Goal: Register for event/course

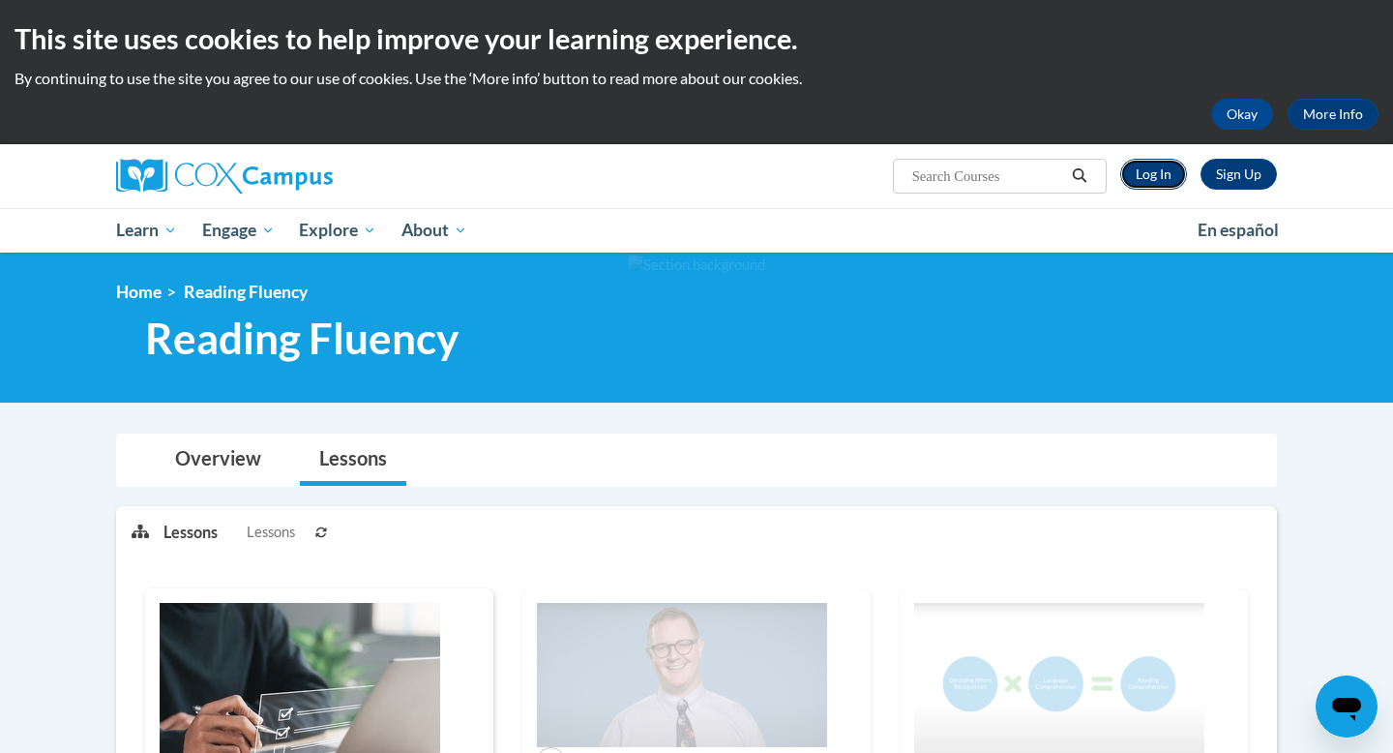
click at [1158, 180] on link "Log In" at bounding box center [1153, 174] width 67 height 31
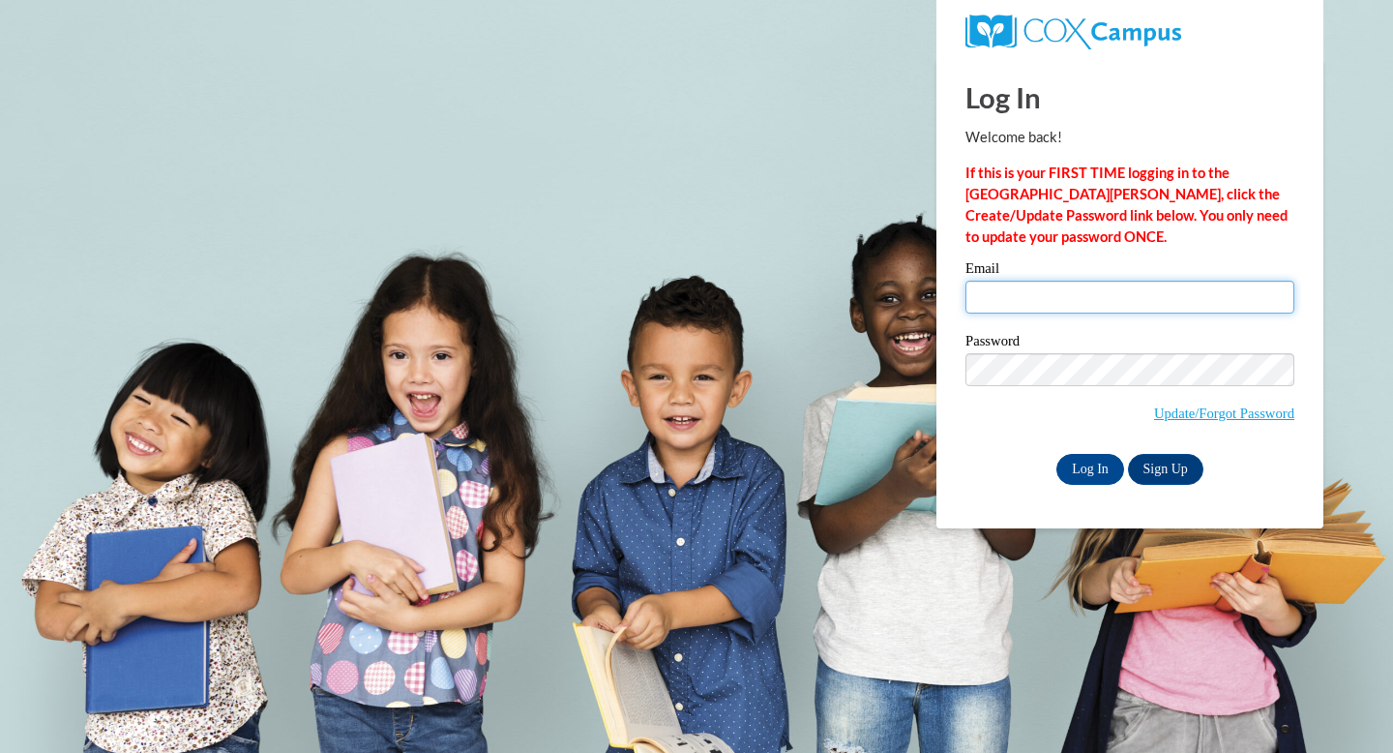
click at [1004, 290] on input "Email" at bounding box center [1130, 297] width 329 height 33
type input "[EMAIL_ADDRESS][DOMAIN_NAME]"
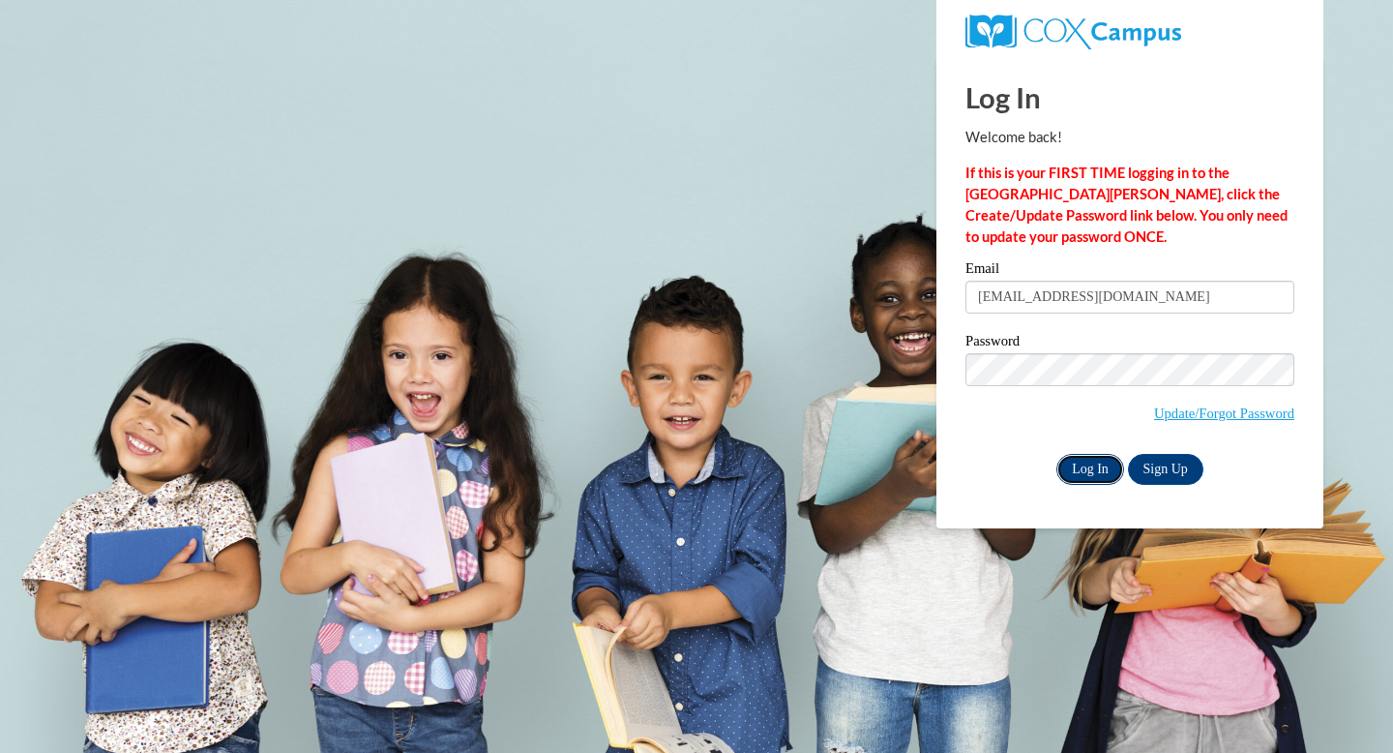
click at [1088, 461] on input "Log In" at bounding box center [1091, 469] width 68 height 31
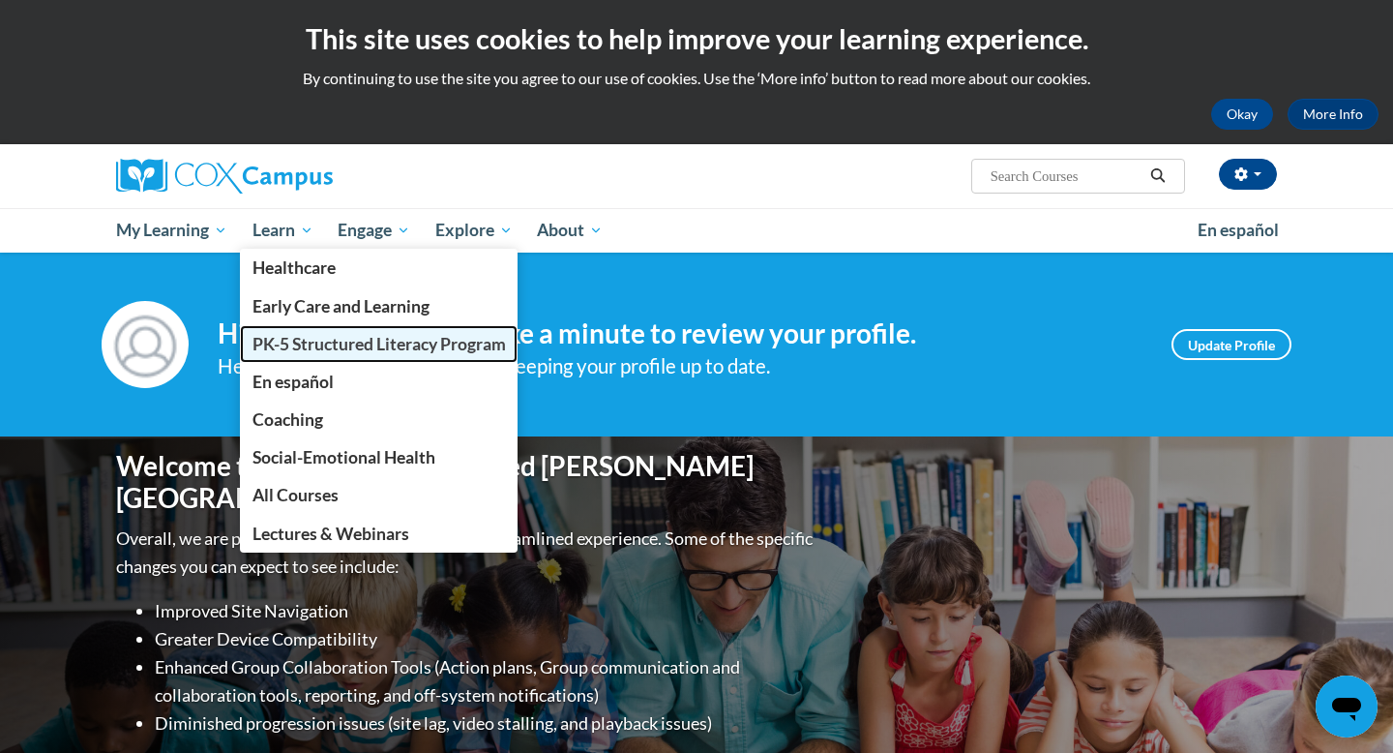
click at [335, 347] on span "PK-5 Structured Literacy Program" at bounding box center [380, 344] width 254 height 20
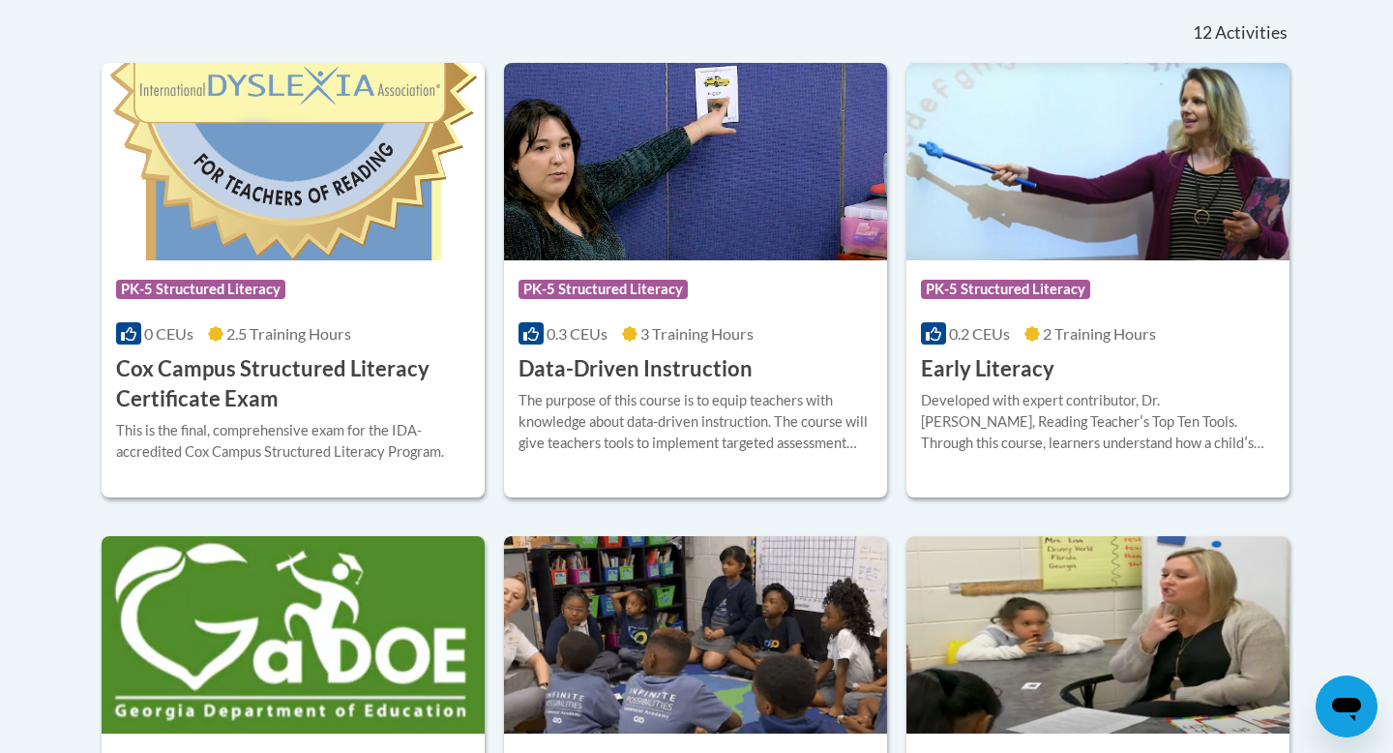
scroll to position [821, 0]
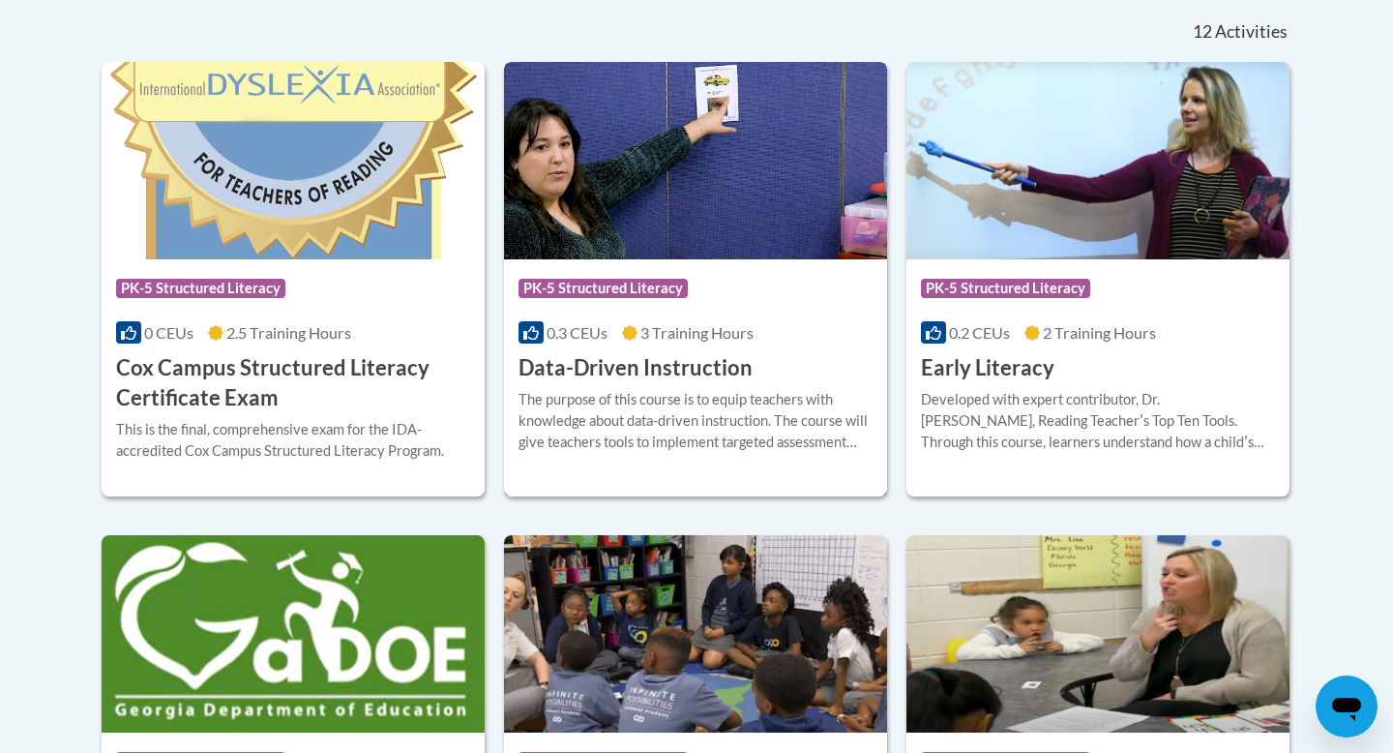
click at [739, 201] on img at bounding box center [695, 160] width 383 height 197
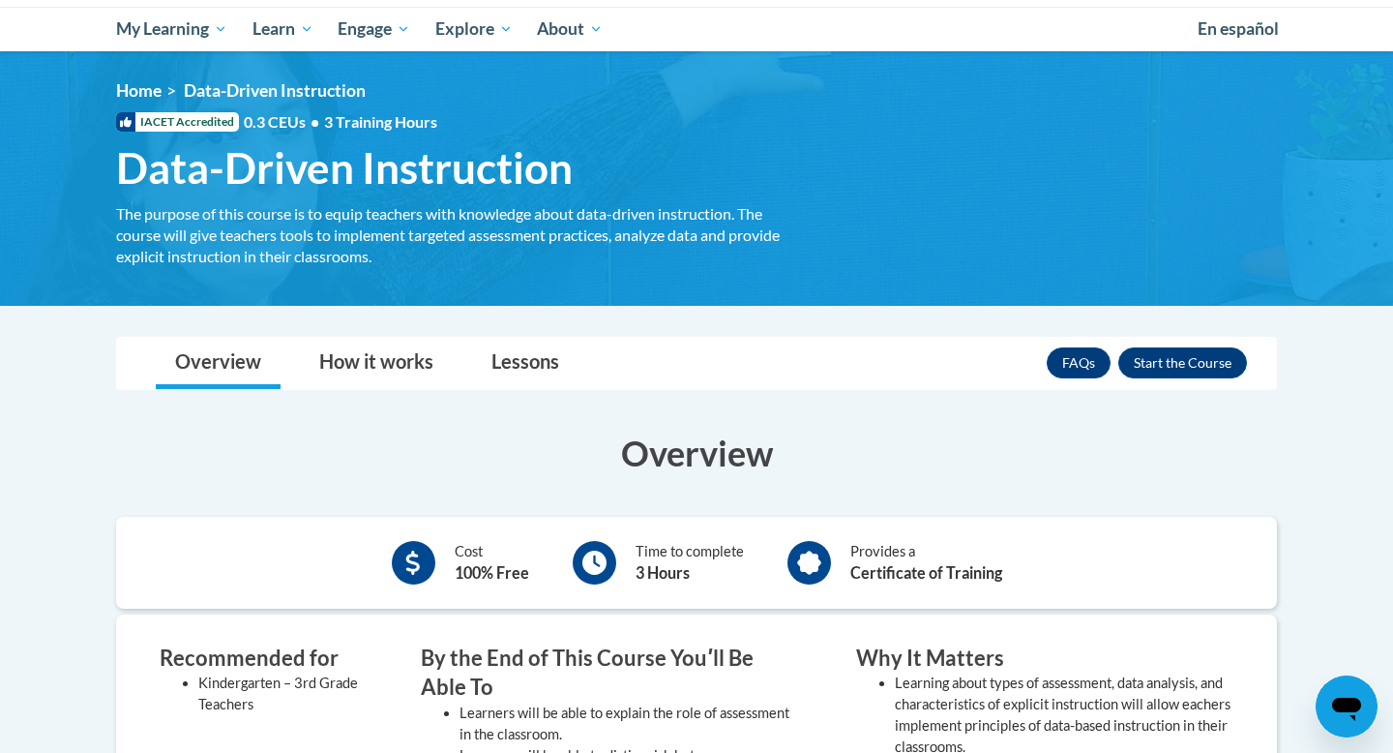
scroll to position [209, 0]
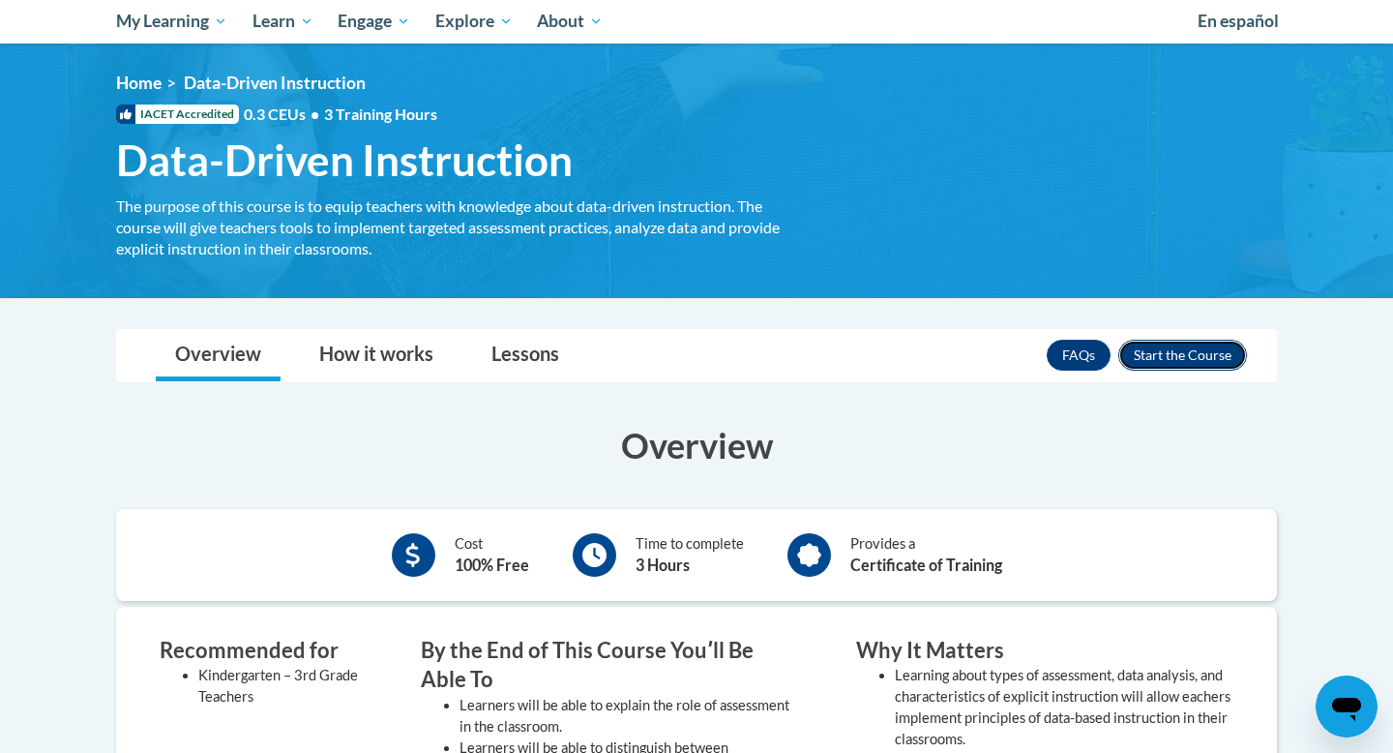
click at [1197, 361] on button "Enroll" at bounding box center [1183, 355] width 129 height 31
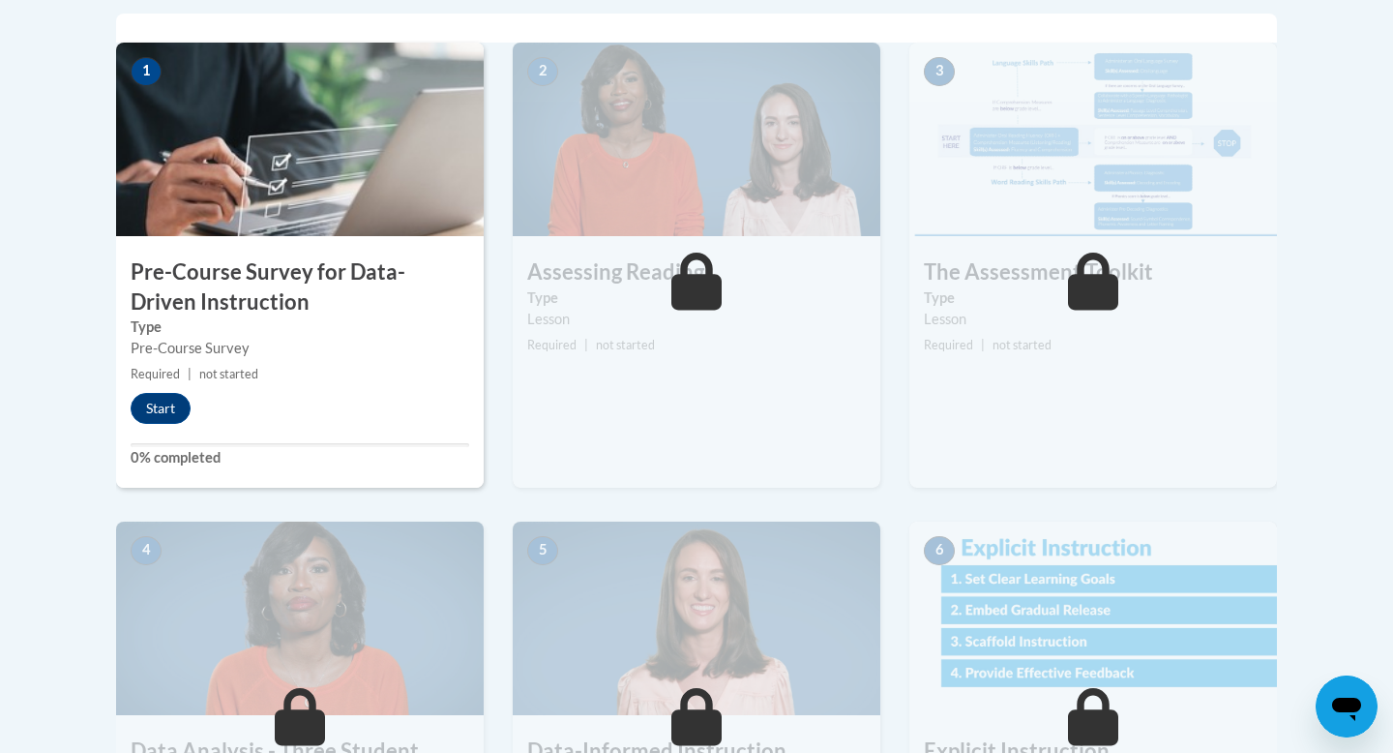
scroll to position [658, 0]
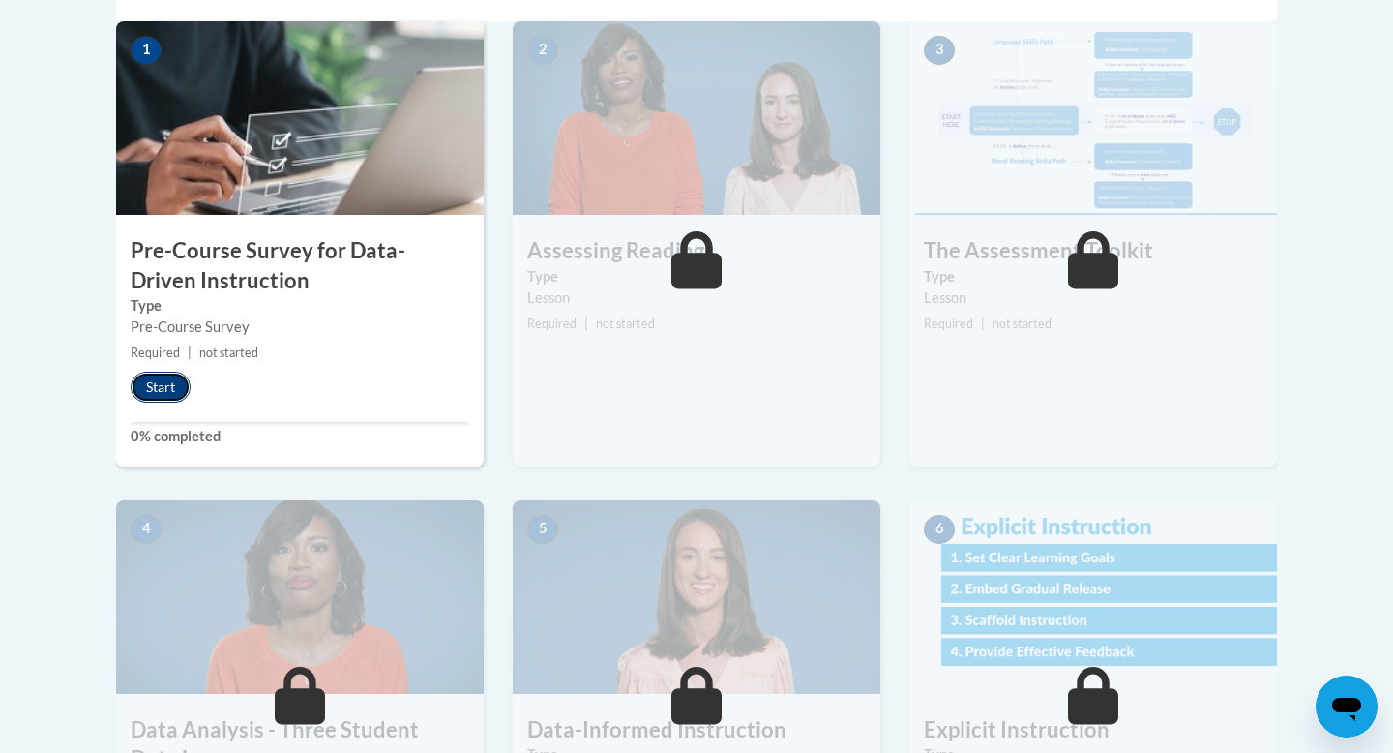
click at [160, 390] on button "Start" at bounding box center [161, 387] width 60 height 31
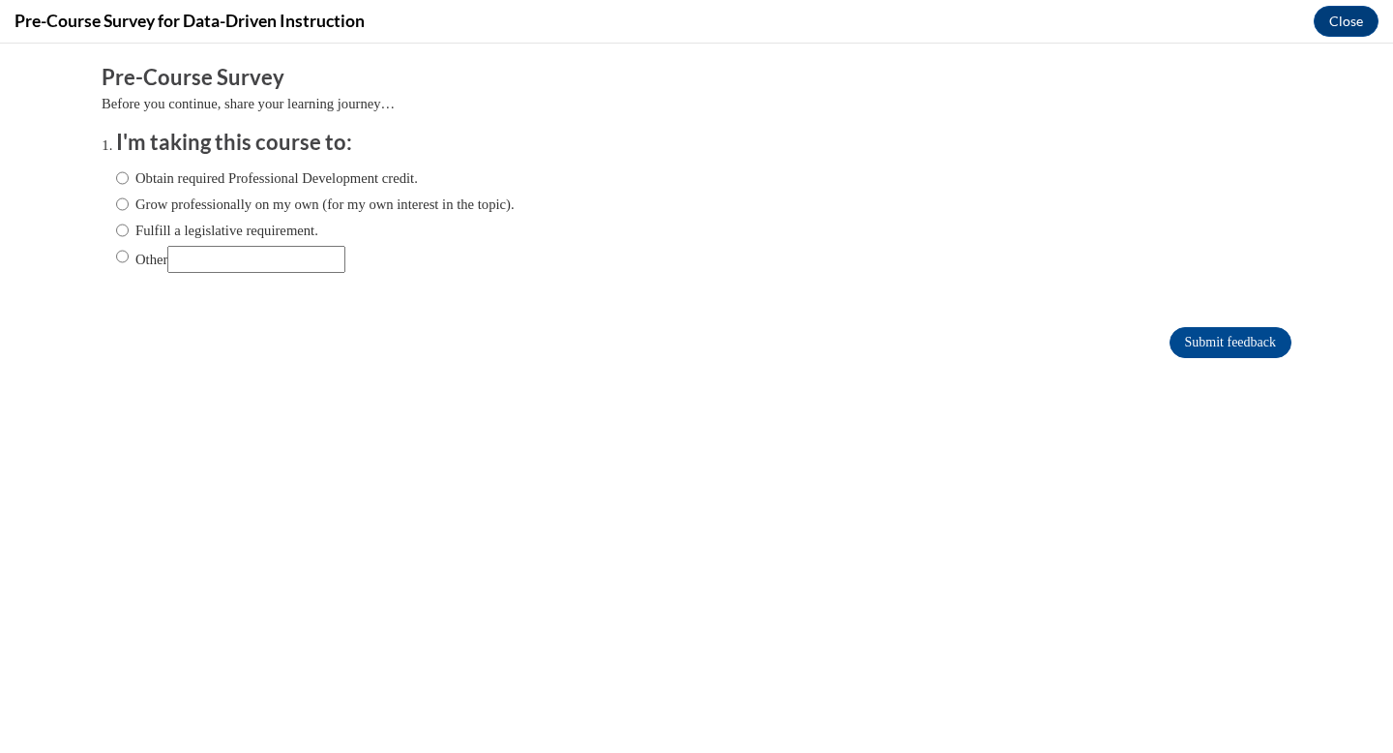
scroll to position [0, 0]
click at [127, 182] on input "Obtain required Professional Development credit." at bounding box center [122, 177] width 13 height 21
radio input "true"
click at [119, 231] on input "Fulfill a legislative requirement." at bounding box center [122, 230] width 13 height 21
radio input "true"
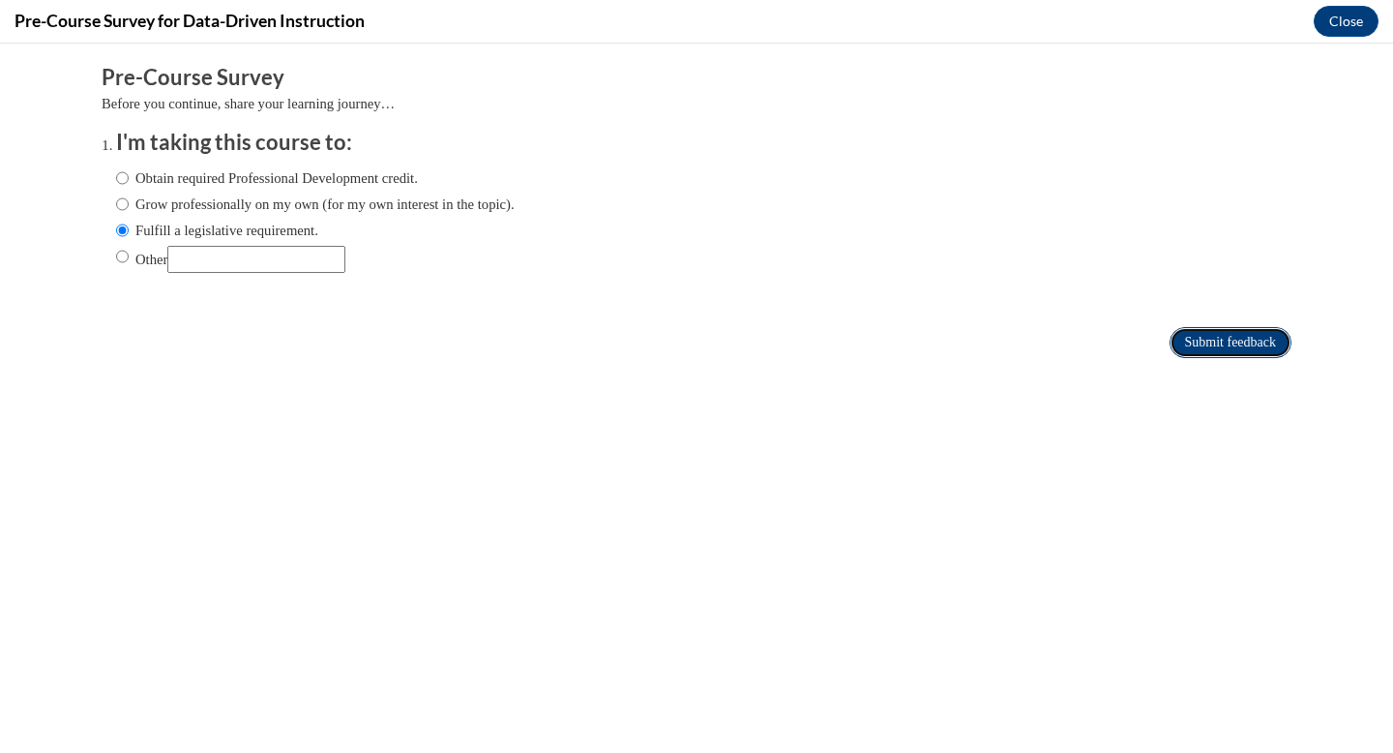
click at [1218, 343] on input "Submit feedback" at bounding box center [1231, 342] width 122 height 31
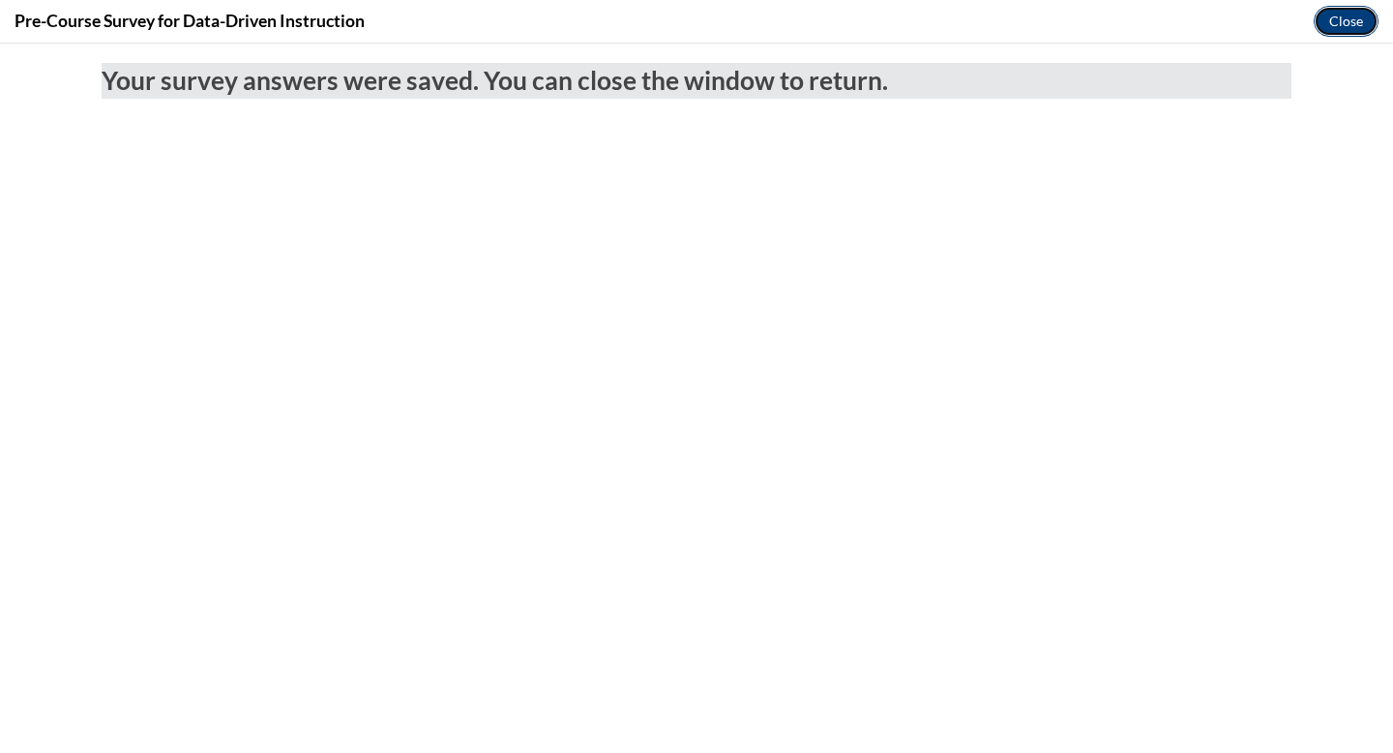
click at [1346, 21] on button "Close" at bounding box center [1346, 21] width 65 height 31
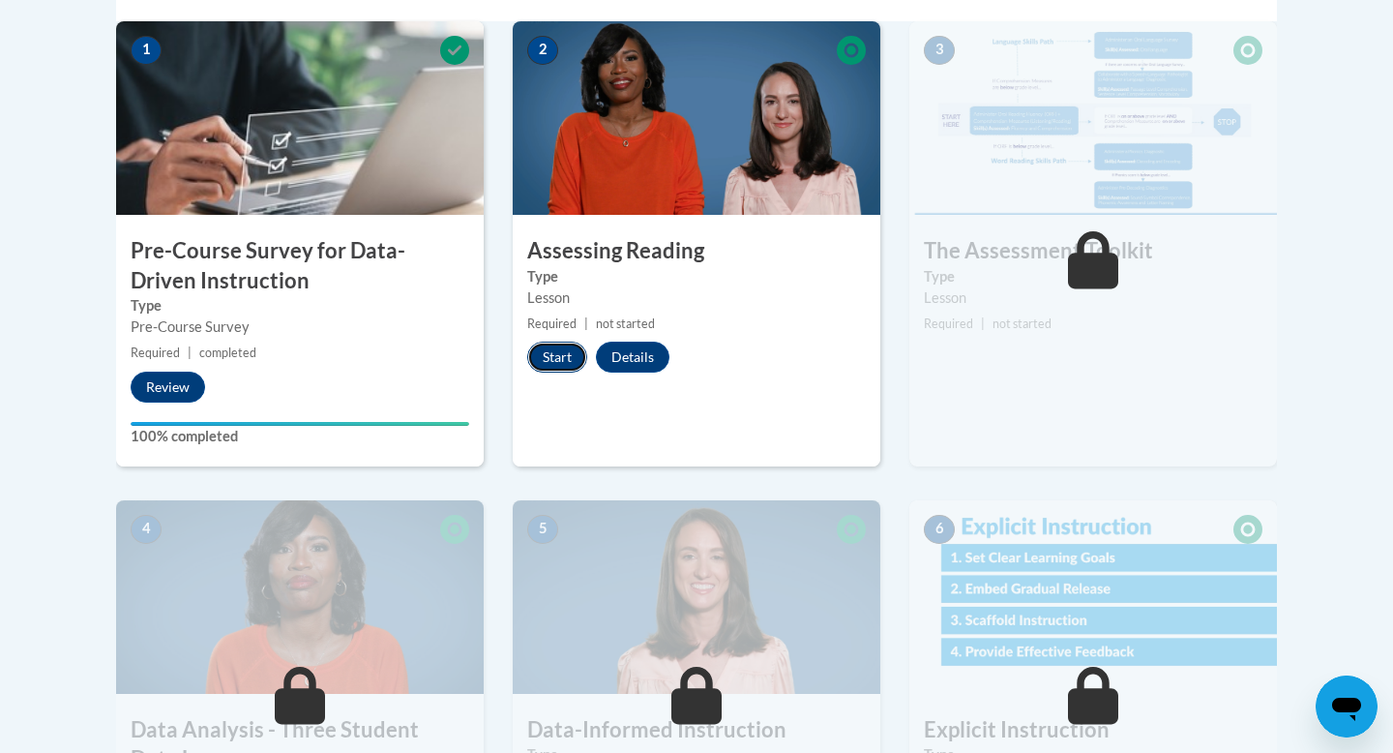
click at [559, 362] on button "Start" at bounding box center [557, 357] width 60 height 31
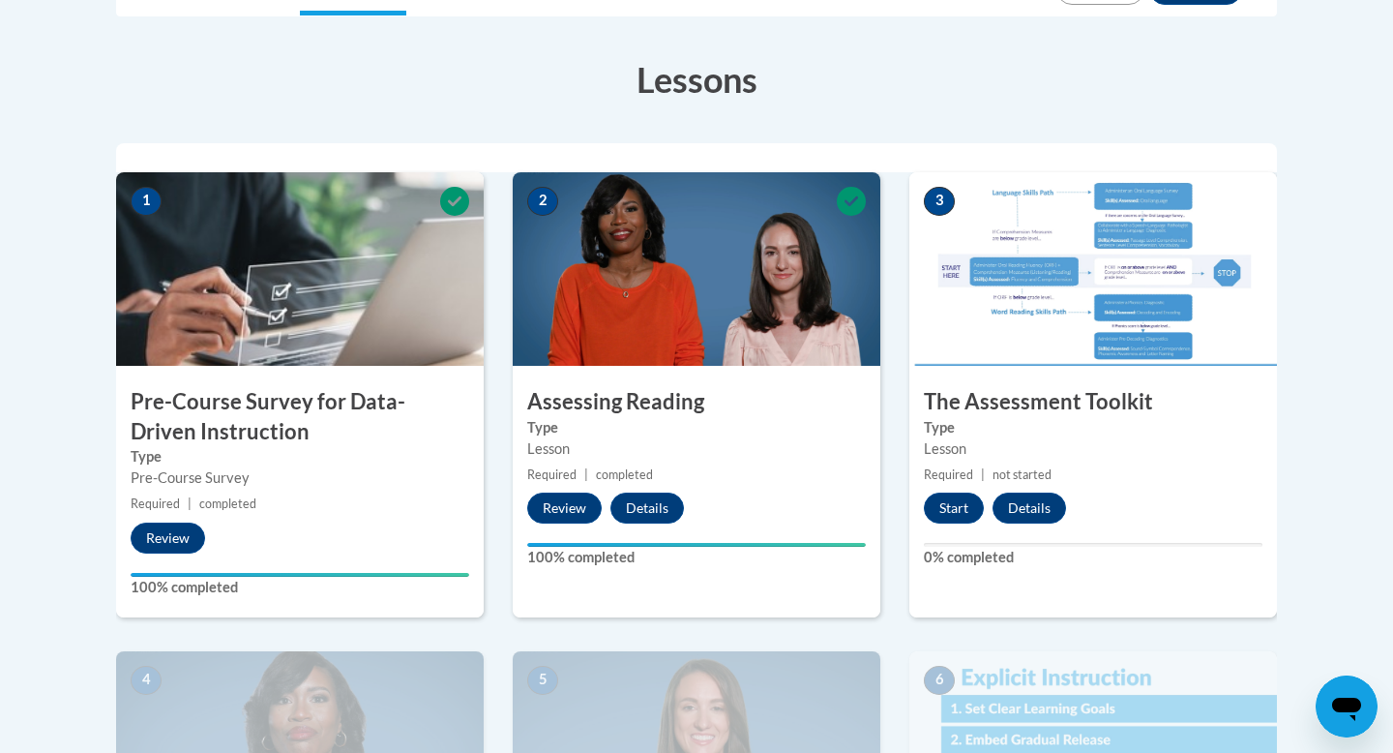
scroll to position [508, 0]
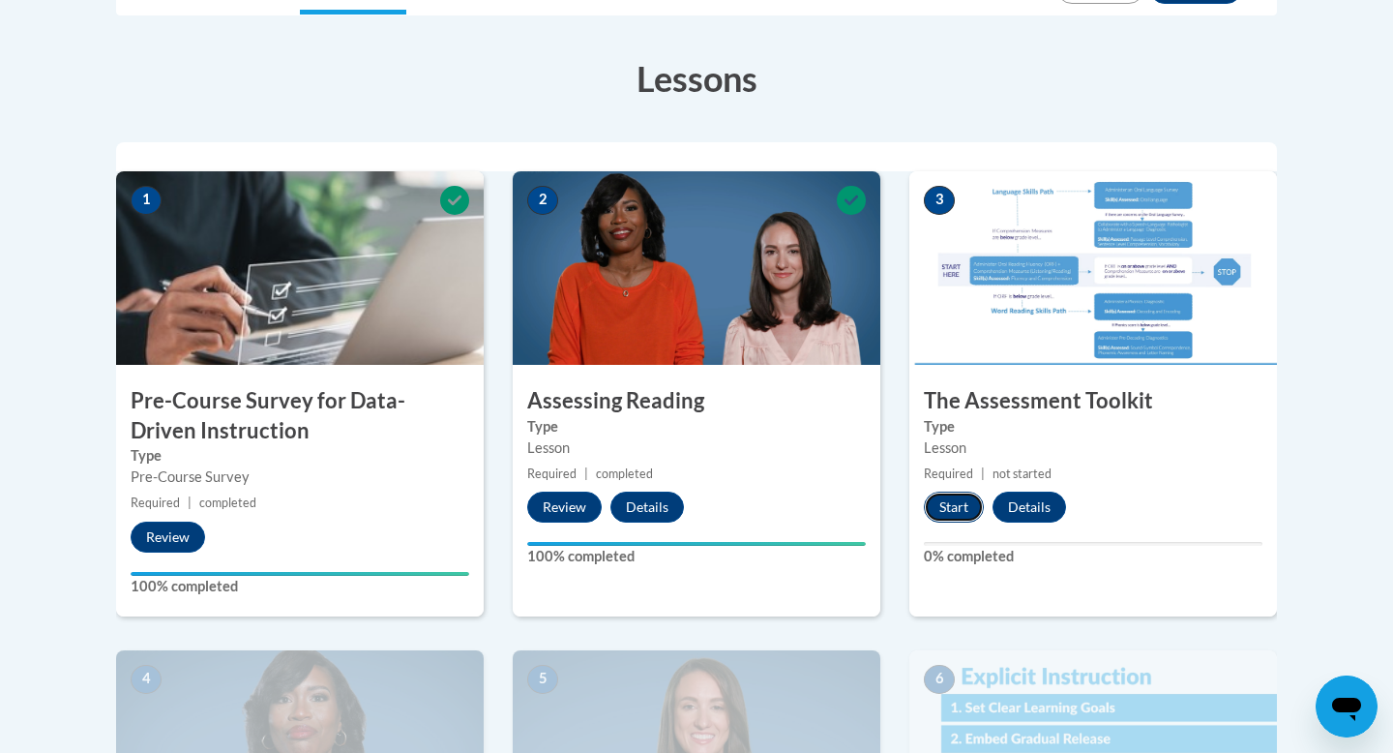
click at [947, 511] on button "Start" at bounding box center [954, 507] width 60 height 31
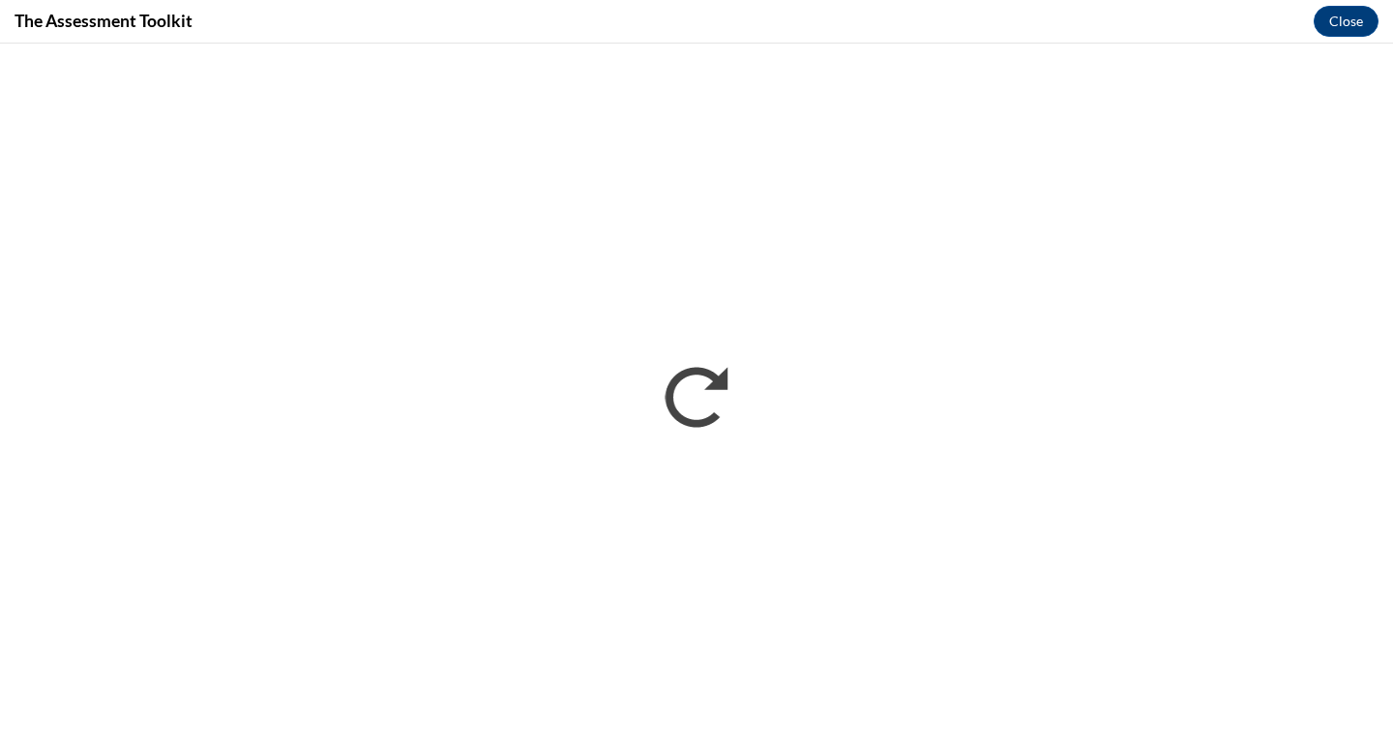
scroll to position [0, 0]
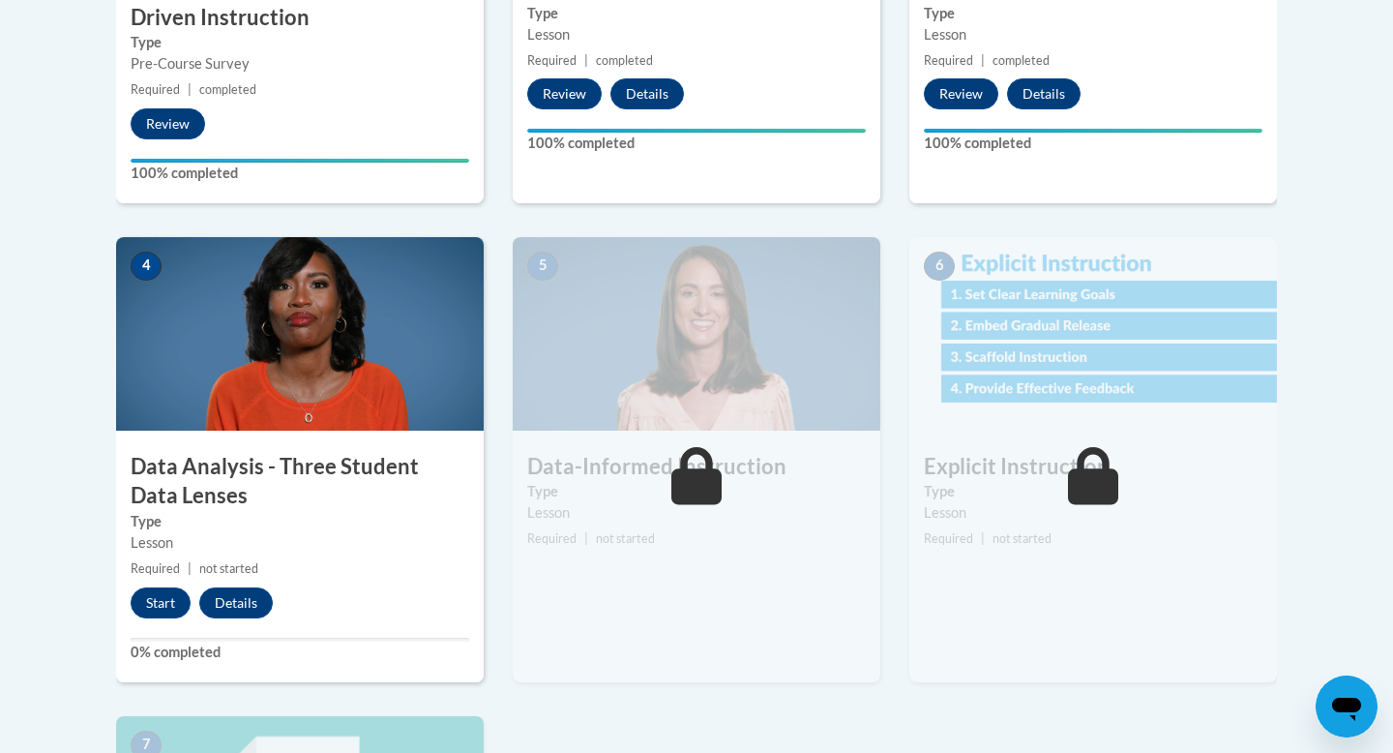
scroll to position [951, 0]
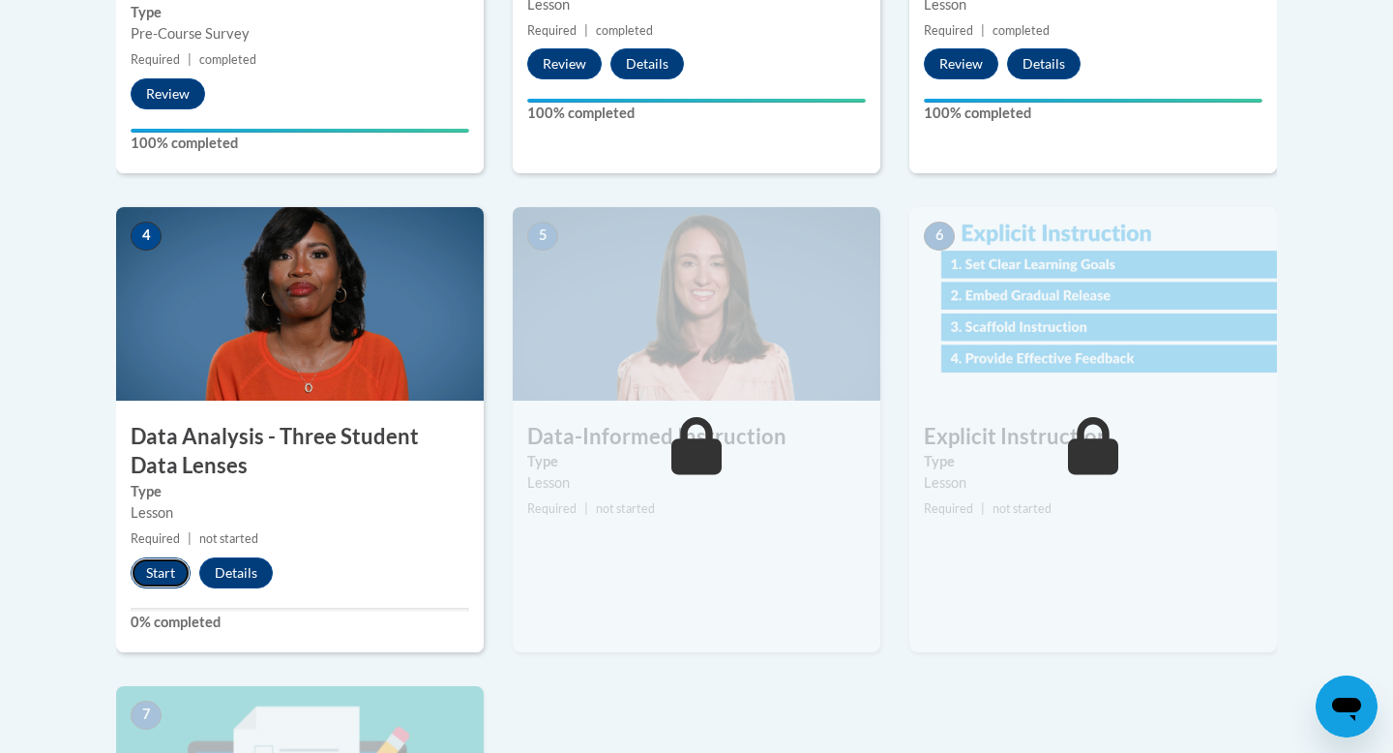
click at [153, 558] on button "Start" at bounding box center [161, 572] width 60 height 31
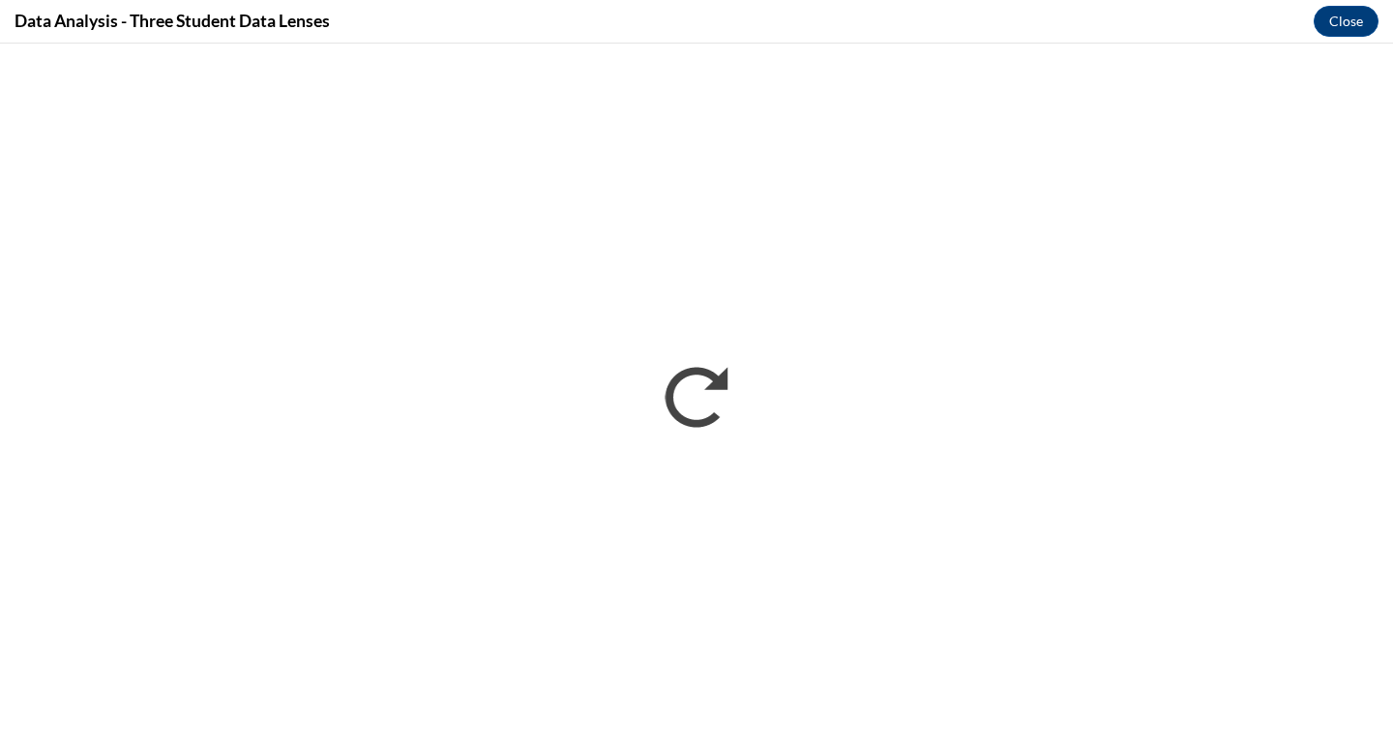
scroll to position [0, 0]
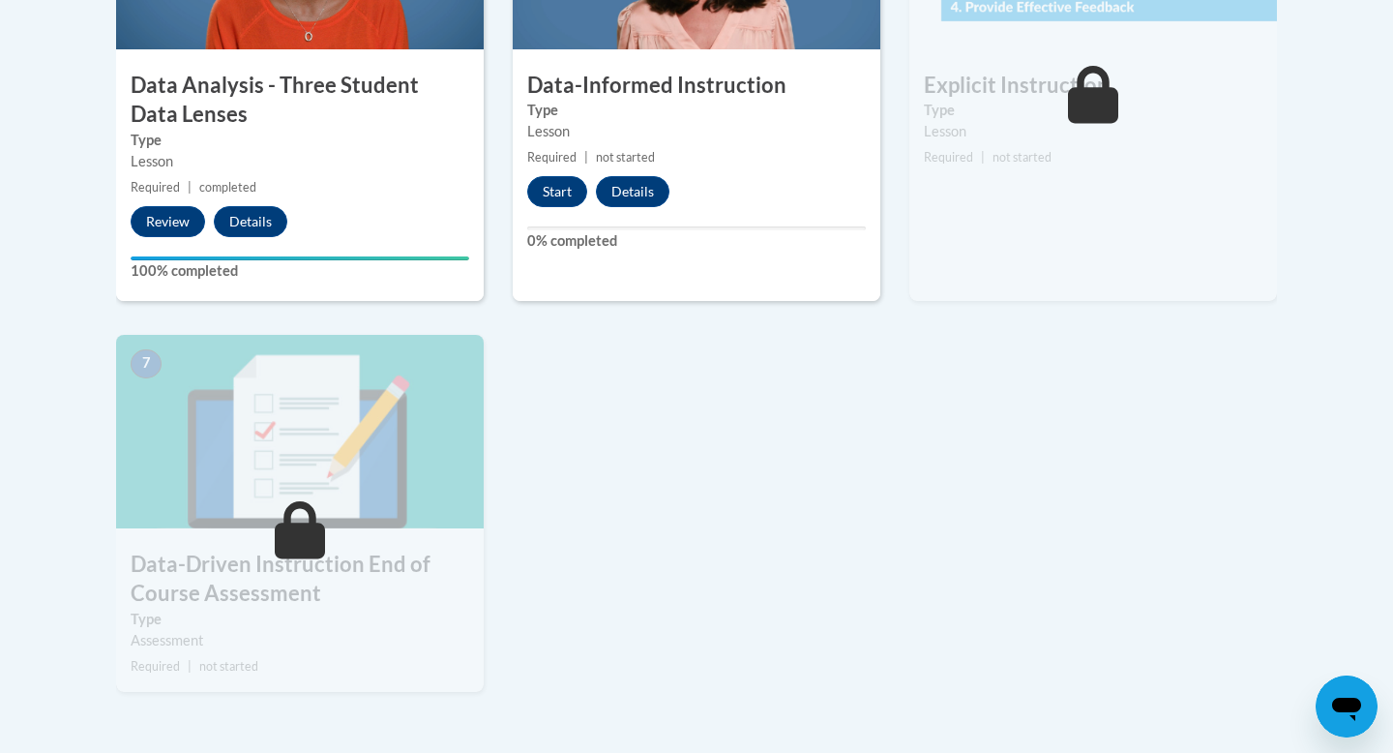
scroll to position [1306, 0]
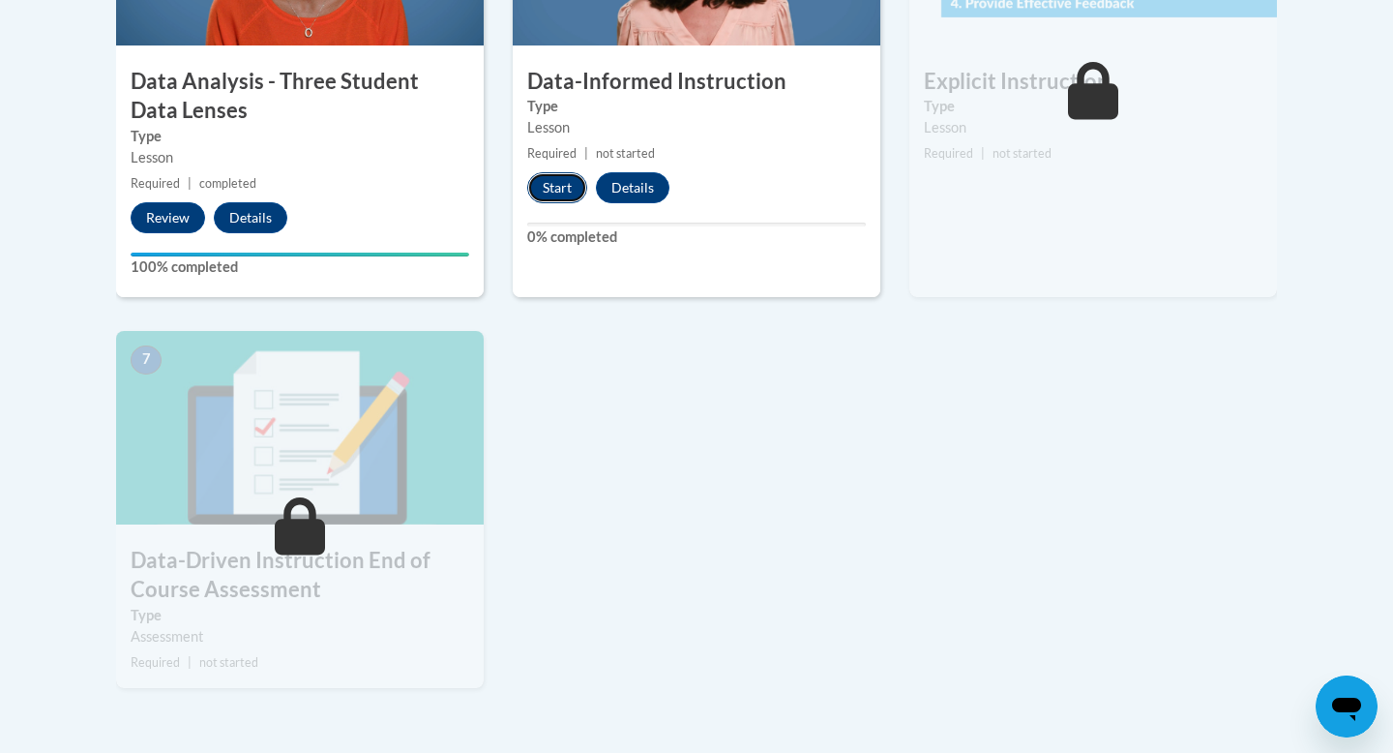
click at [555, 190] on button "Start" at bounding box center [557, 187] width 60 height 31
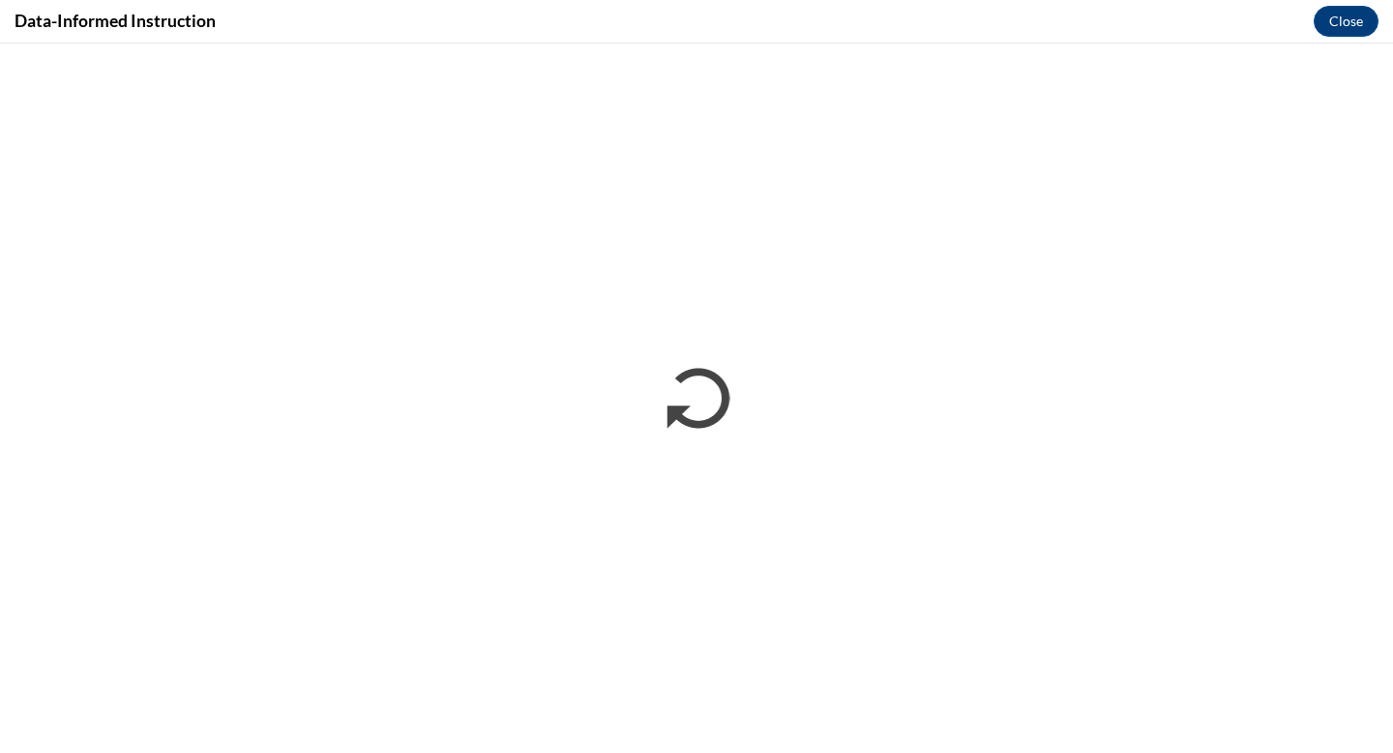
scroll to position [0, 0]
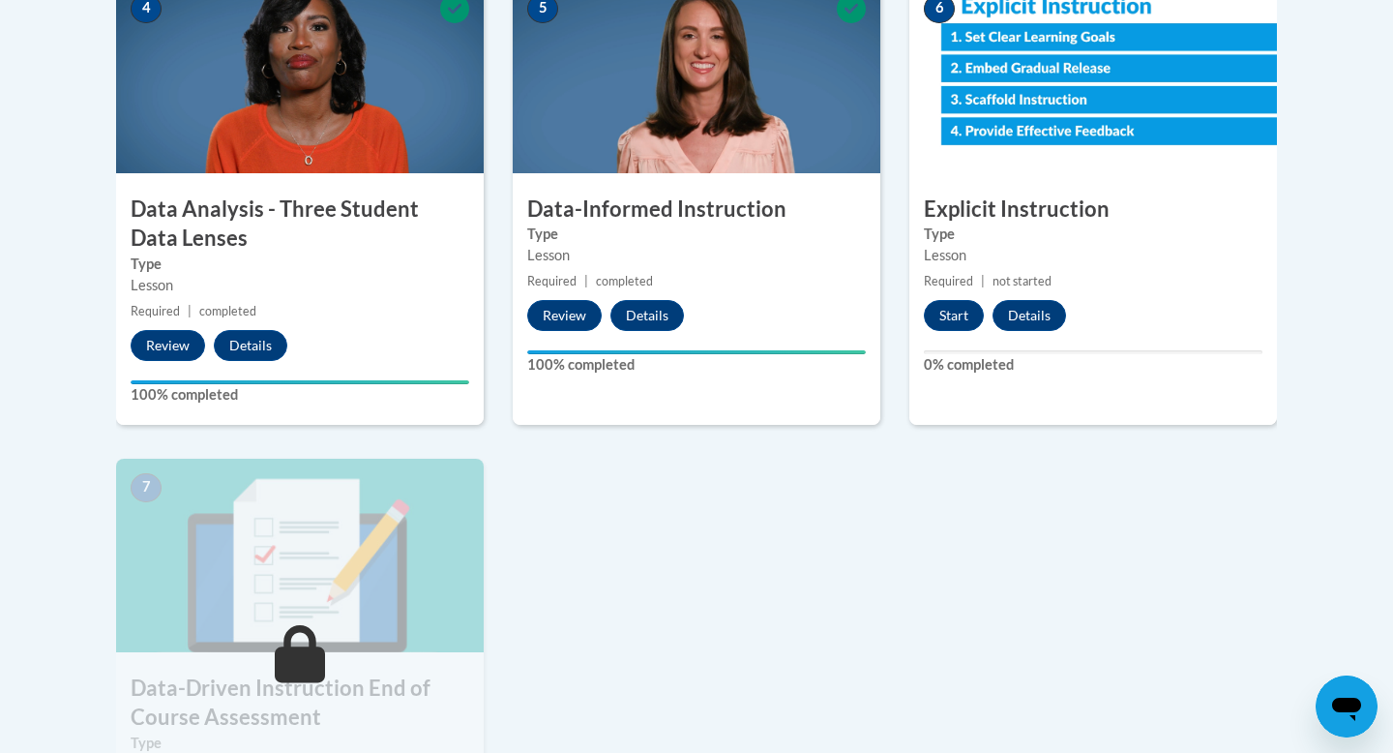
scroll to position [1181, 0]
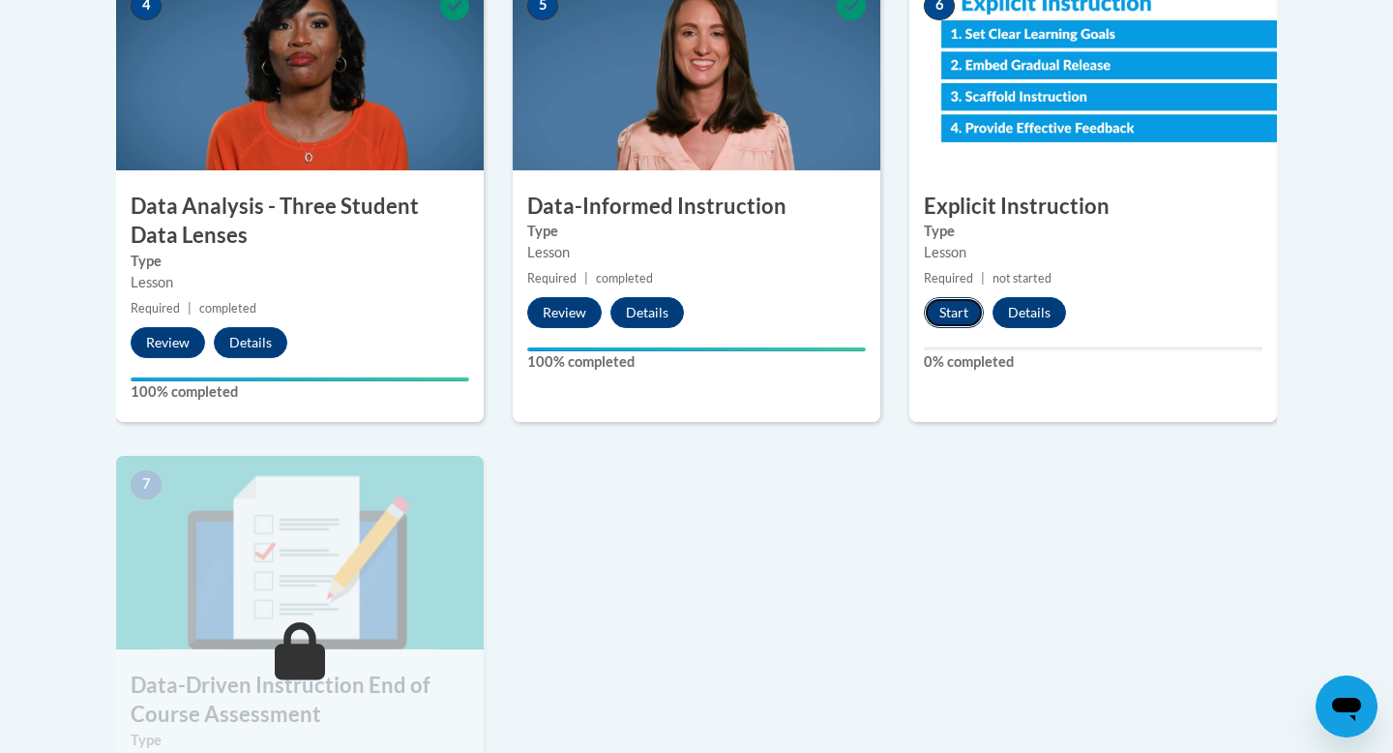
click at [949, 317] on button "Start" at bounding box center [954, 312] width 60 height 31
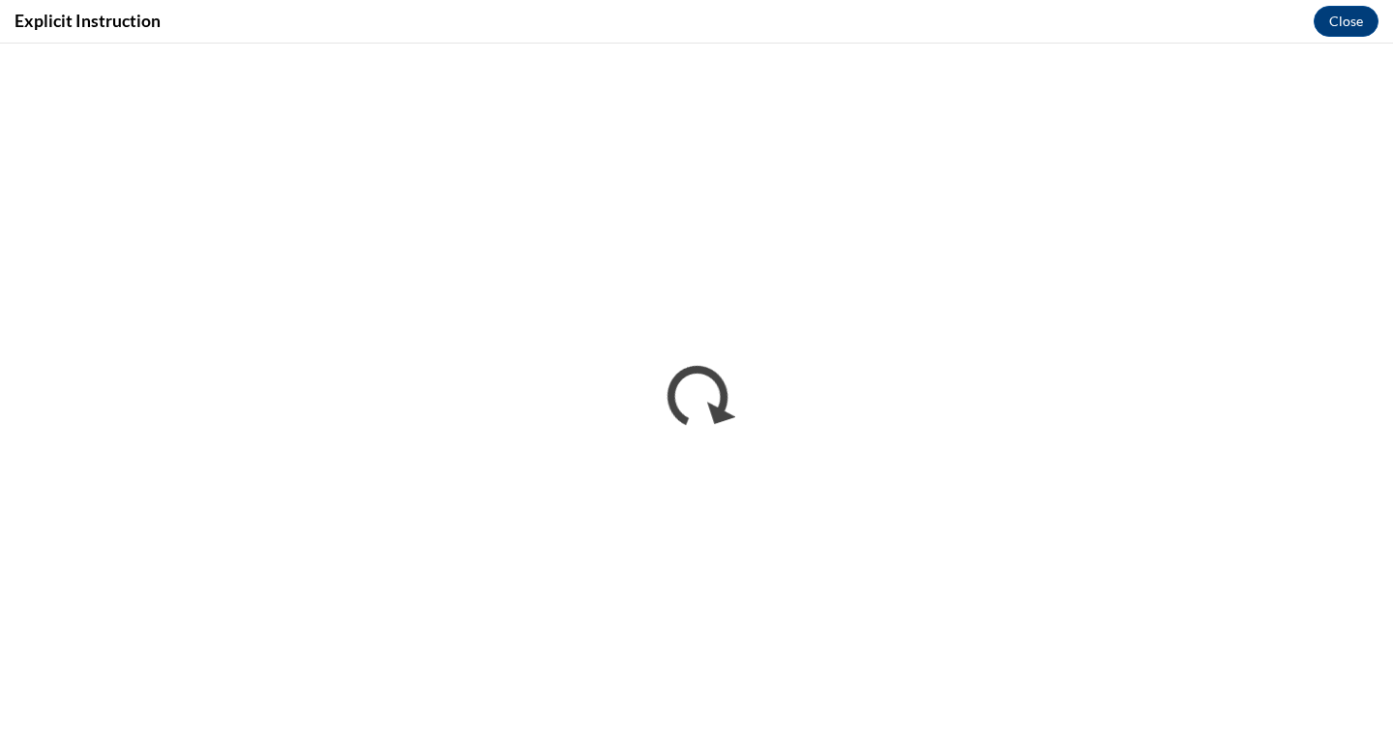
scroll to position [0, 0]
